Goal: Navigation & Orientation: Find specific page/section

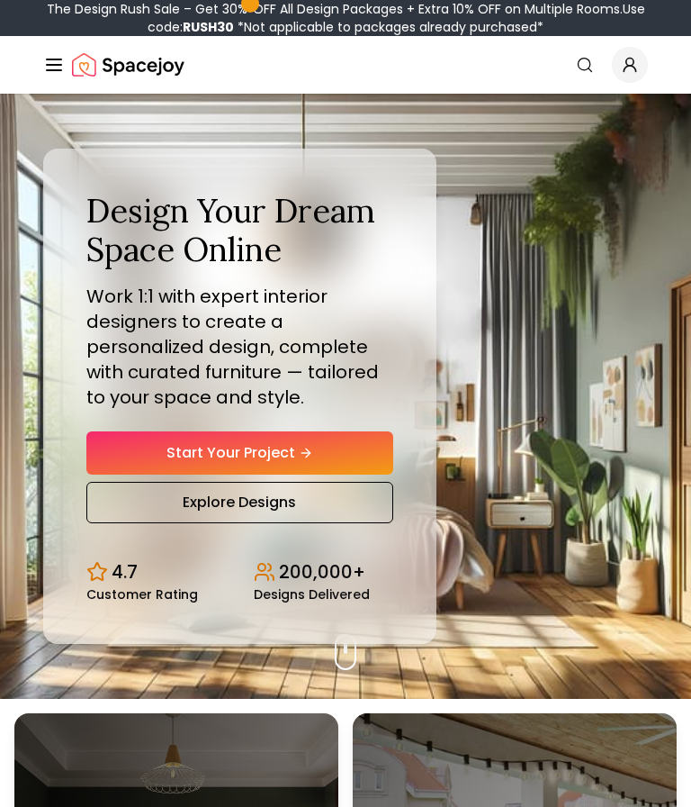
click at [642, 63] on span "Global" at bounding box center [630, 65] width 36 height 36
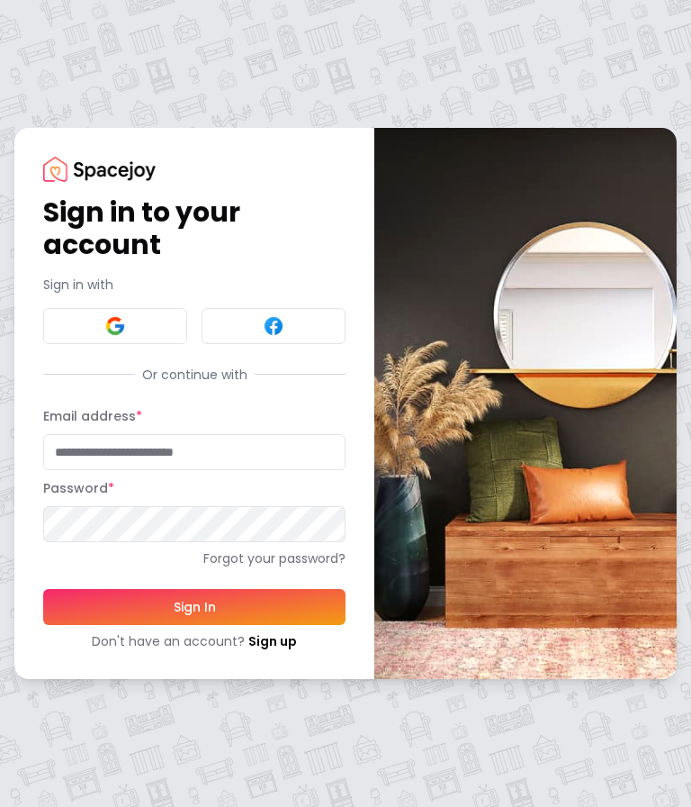
click at [177, 421] on div "Email address *" at bounding box center [194, 437] width 303 height 65
click at [124, 321] on img at bounding box center [115, 326] width 22 height 22
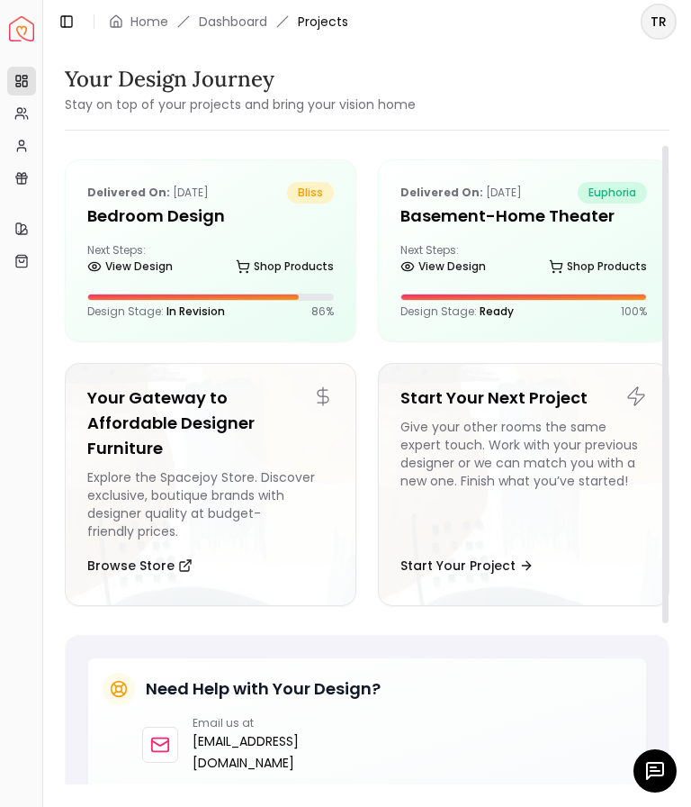
click at [231, 263] on div "View Design Shop Products" at bounding box center [210, 270] width 247 height 18
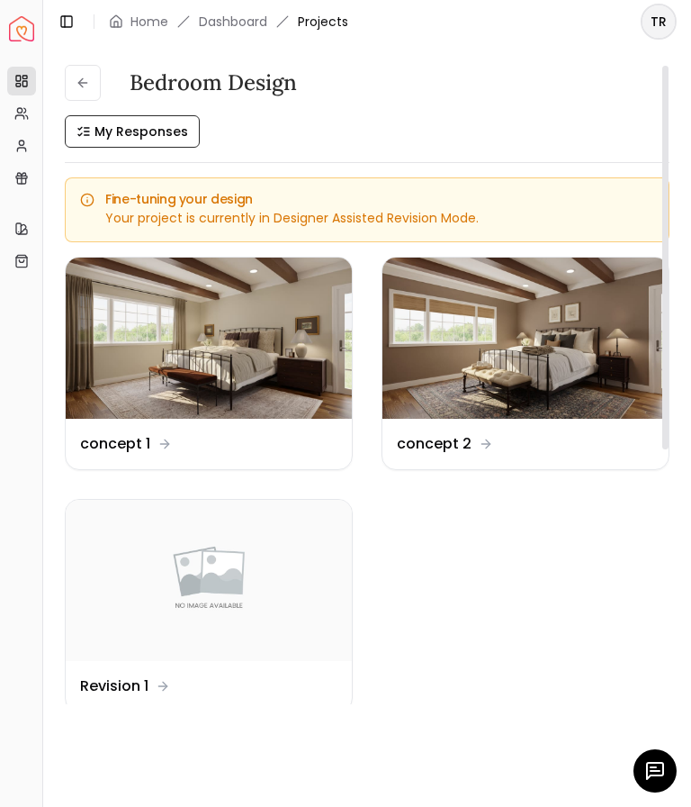
click at [558, 369] on img at bounding box center [526, 338] width 286 height 161
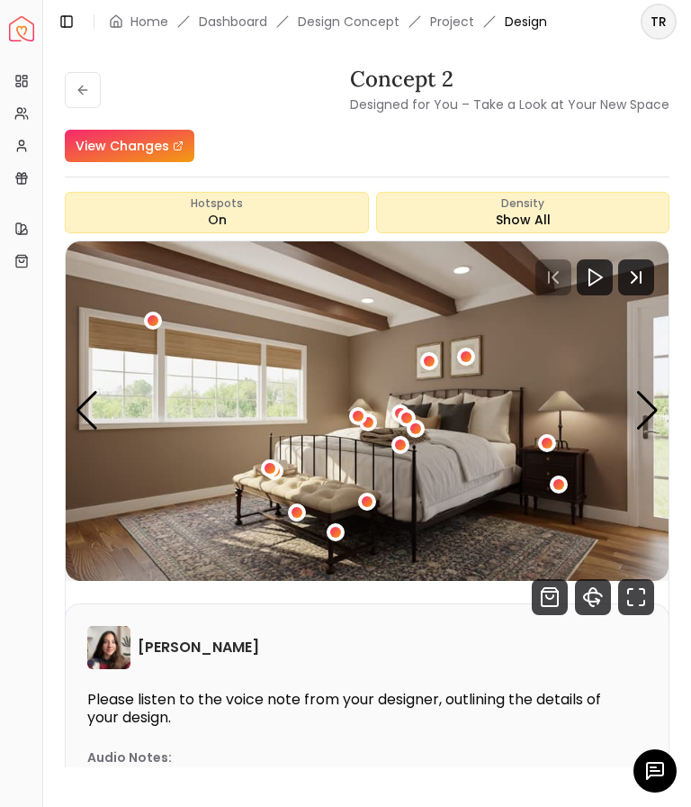
click at [647, 610] on icon "Fullscreen" at bounding box center [637, 597] width 36 height 36
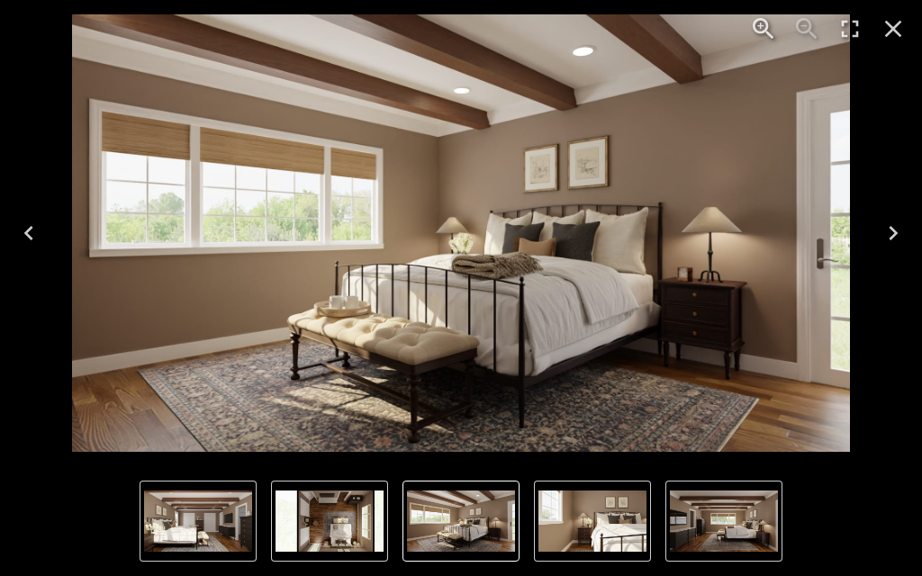
click at [343, 556] on button "5 of 5" at bounding box center [329, 521] width 117 height 81
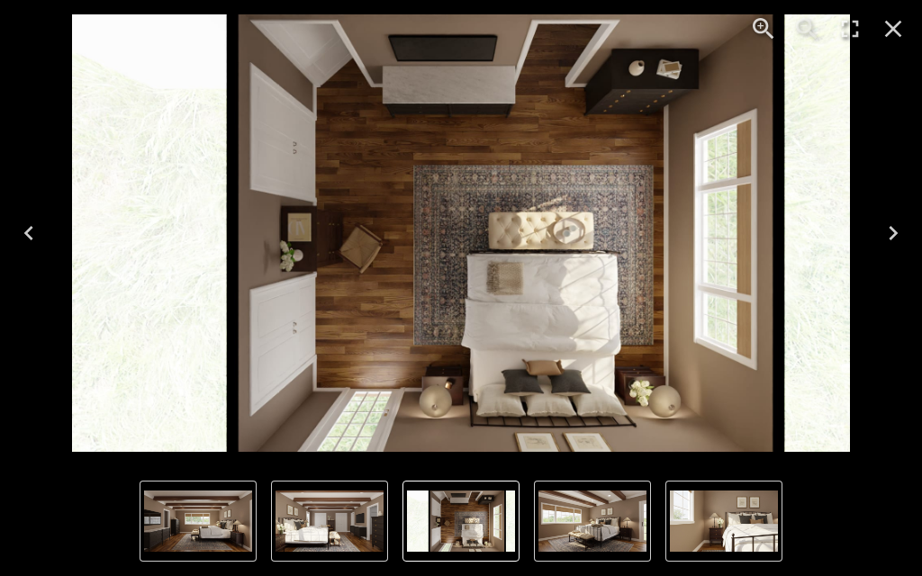
click at [234, 538] on img "3 of 5" at bounding box center [198, 521] width 108 height 61
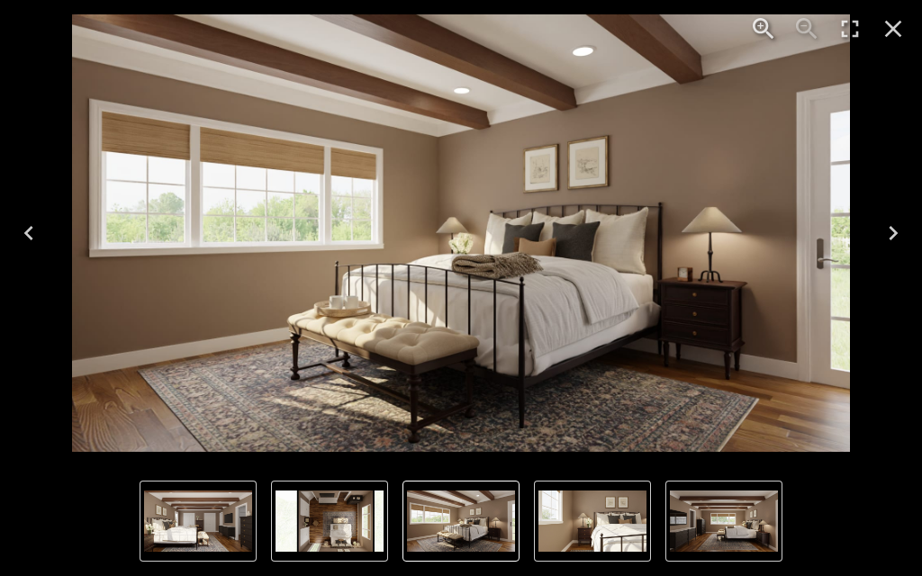
click at [691, 39] on icon "Close" at bounding box center [893, 28] width 29 height 29
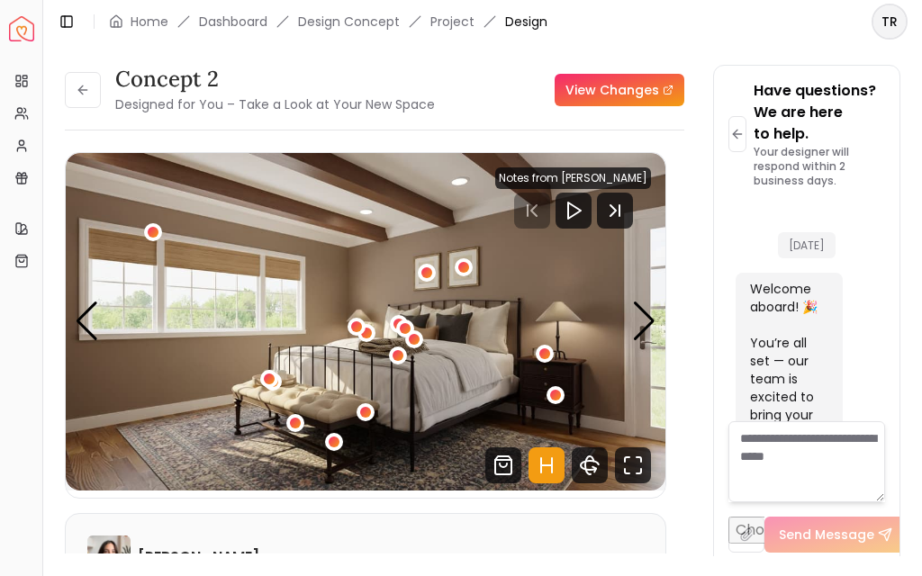
click at [594, 476] on icon "360 View" at bounding box center [590, 465] width 36 height 36
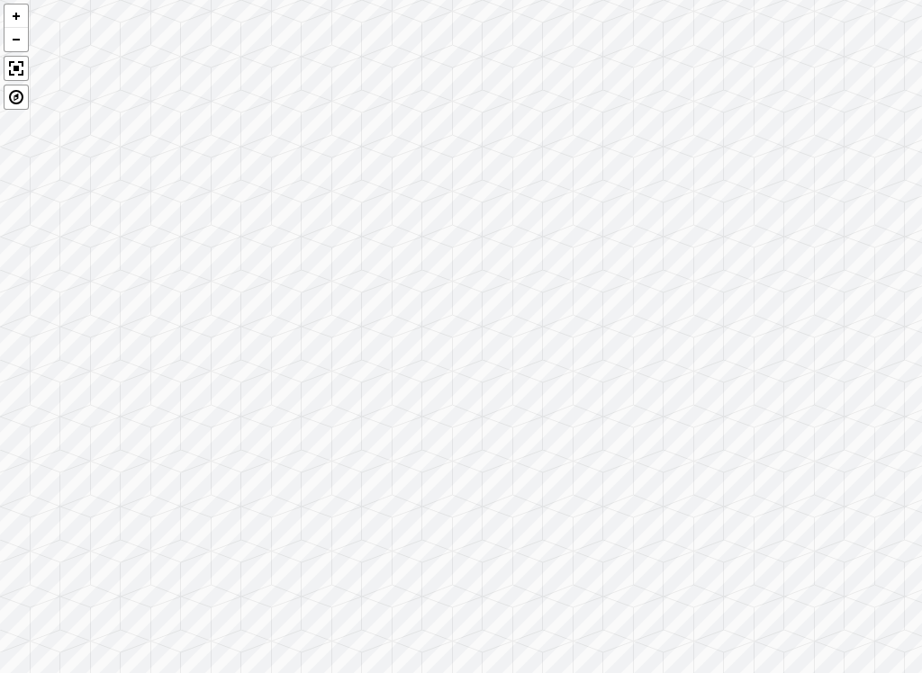
click at [599, 567] on div at bounding box center [461, 336] width 922 height 673
click at [545, 113] on div at bounding box center [461, 336] width 922 height 673
